Goal: Find specific page/section: Find specific page/section

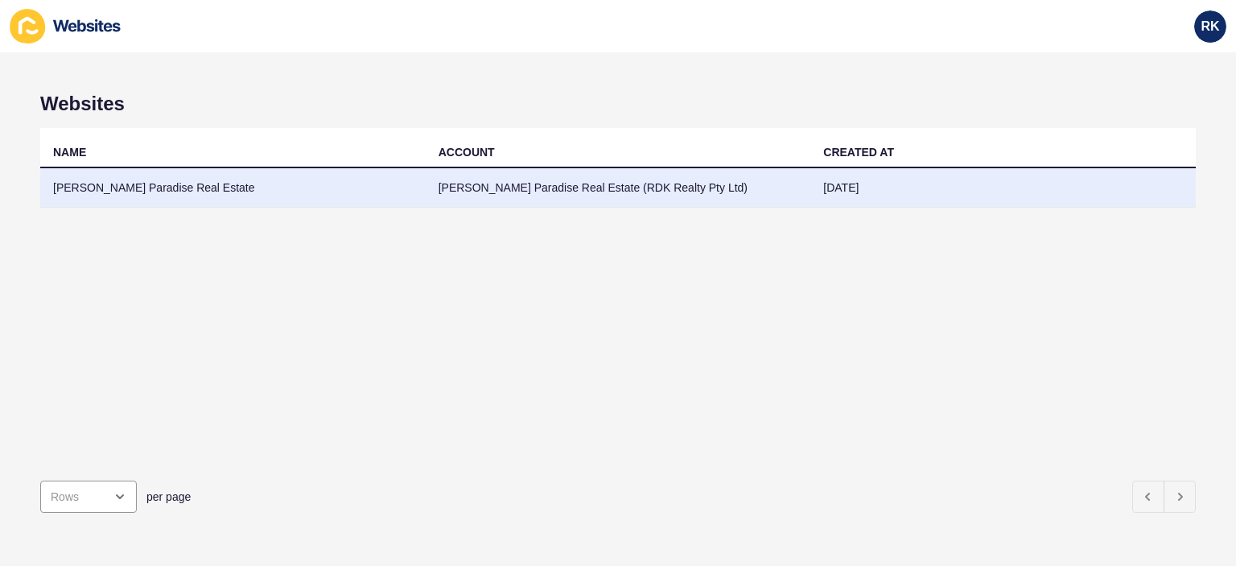
click at [122, 186] on td "[PERSON_NAME] Paradise Real Estate" at bounding box center [233, 187] width 386 height 39
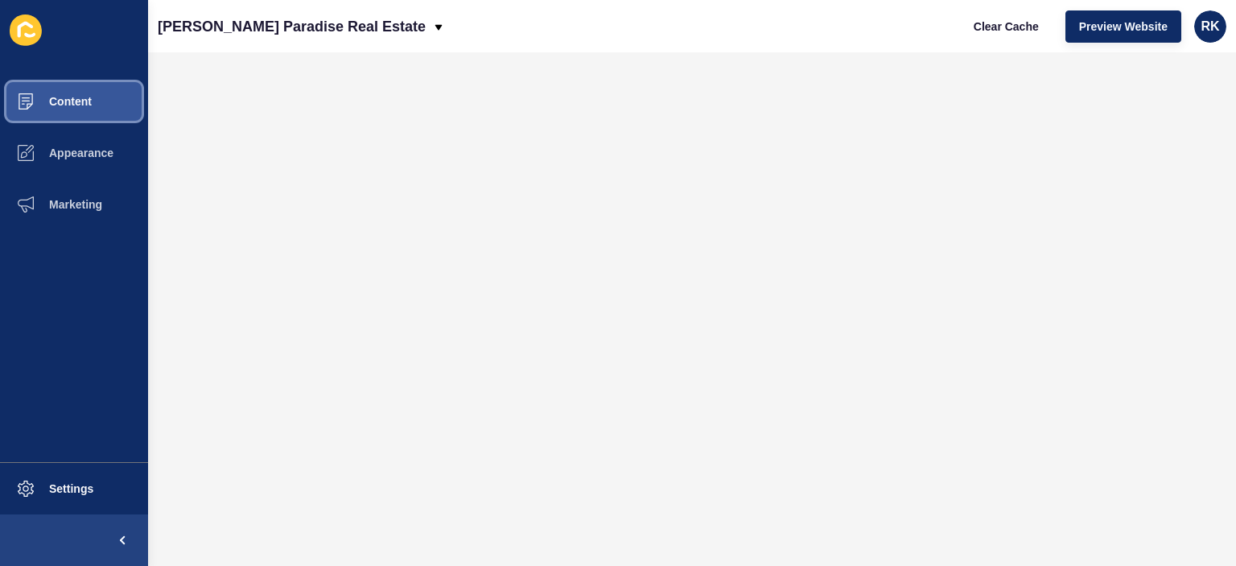
click at [81, 105] on span "Content" at bounding box center [45, 101] width 94 height 13
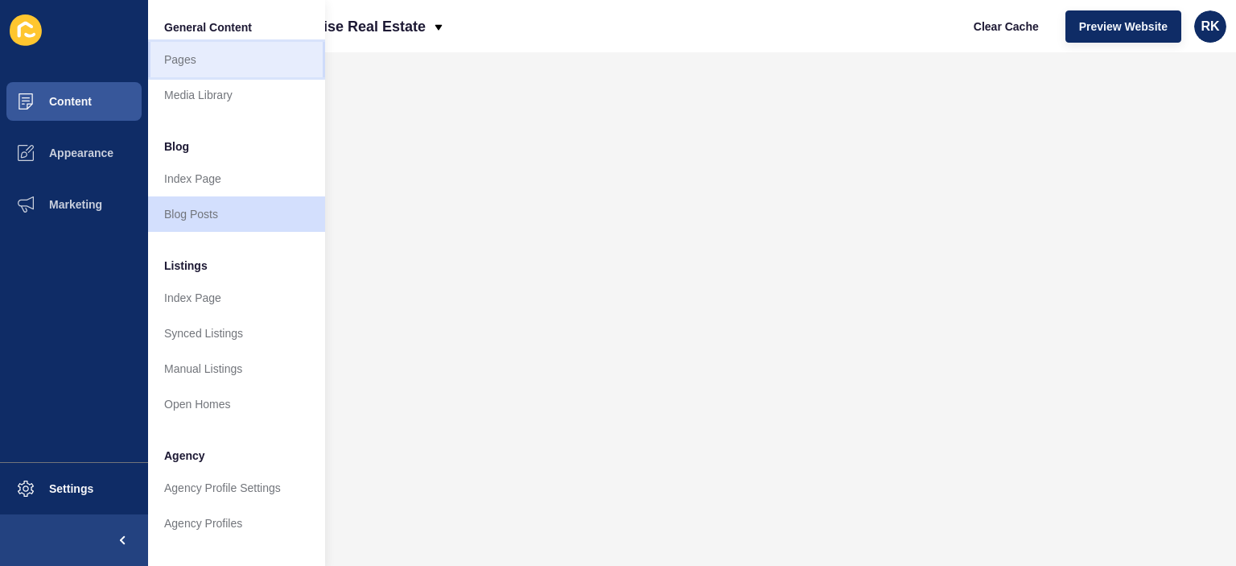
click at [198, 64] on link "Pages" at bounding box center [236, 59] width 177 height 35
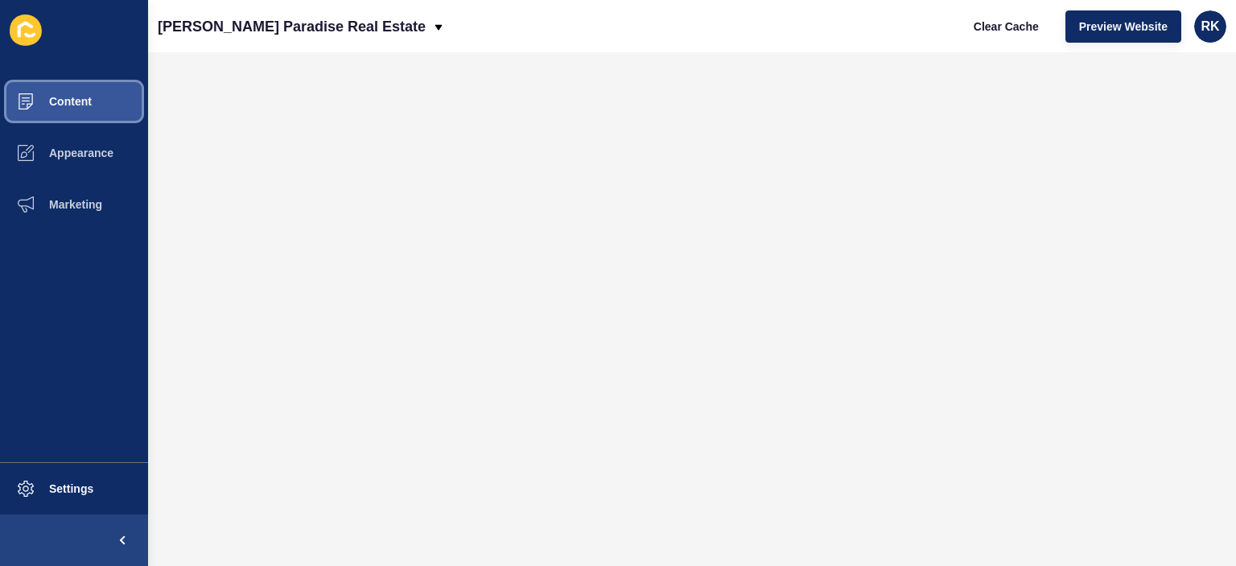
click at [60, 109] on button "Content" at bounding box center [74, 102] width 148 height 52
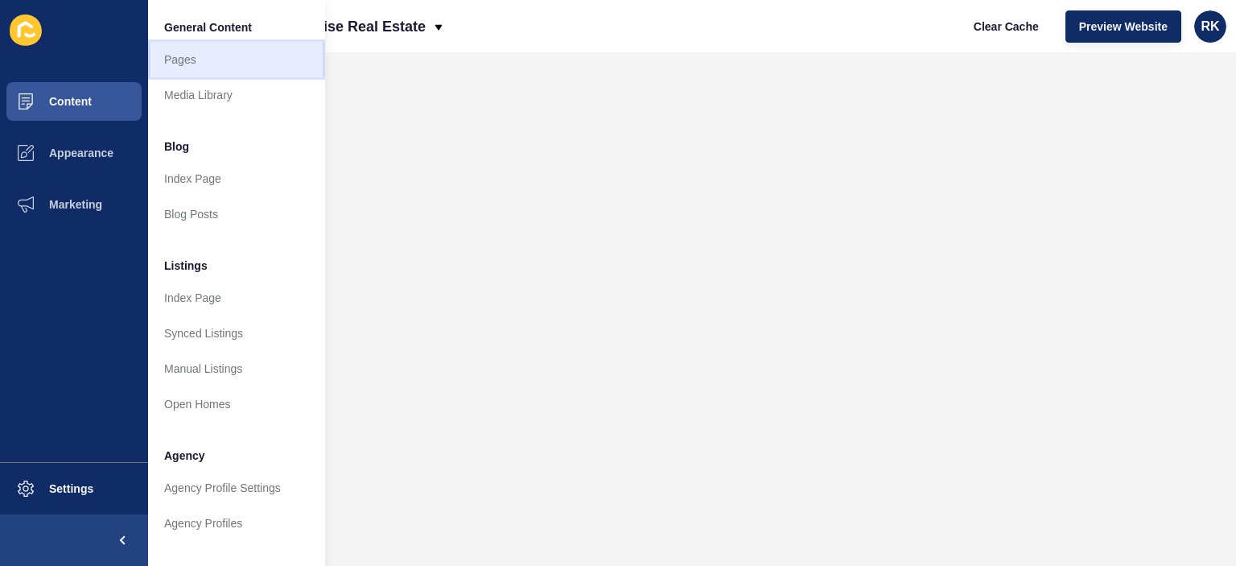
click at [173, 60] on link "Pages" at bounding box center [236, 59] width 177 height 35
